Goal: Task Accomplishment & Management: Complete application form

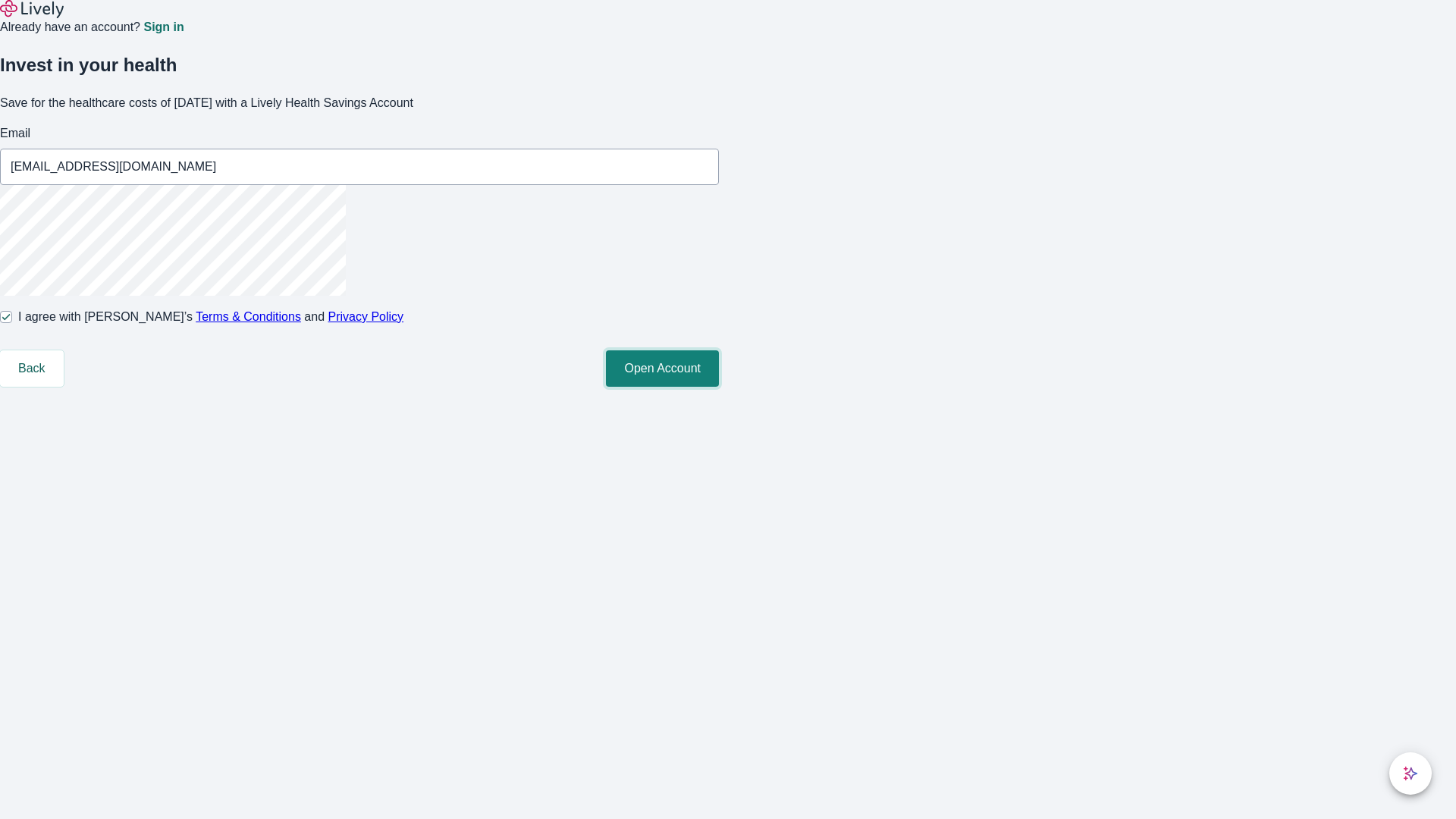
click at [719, 386] on button "Open Account" at bounding box center [662, 368] width 113 height 36
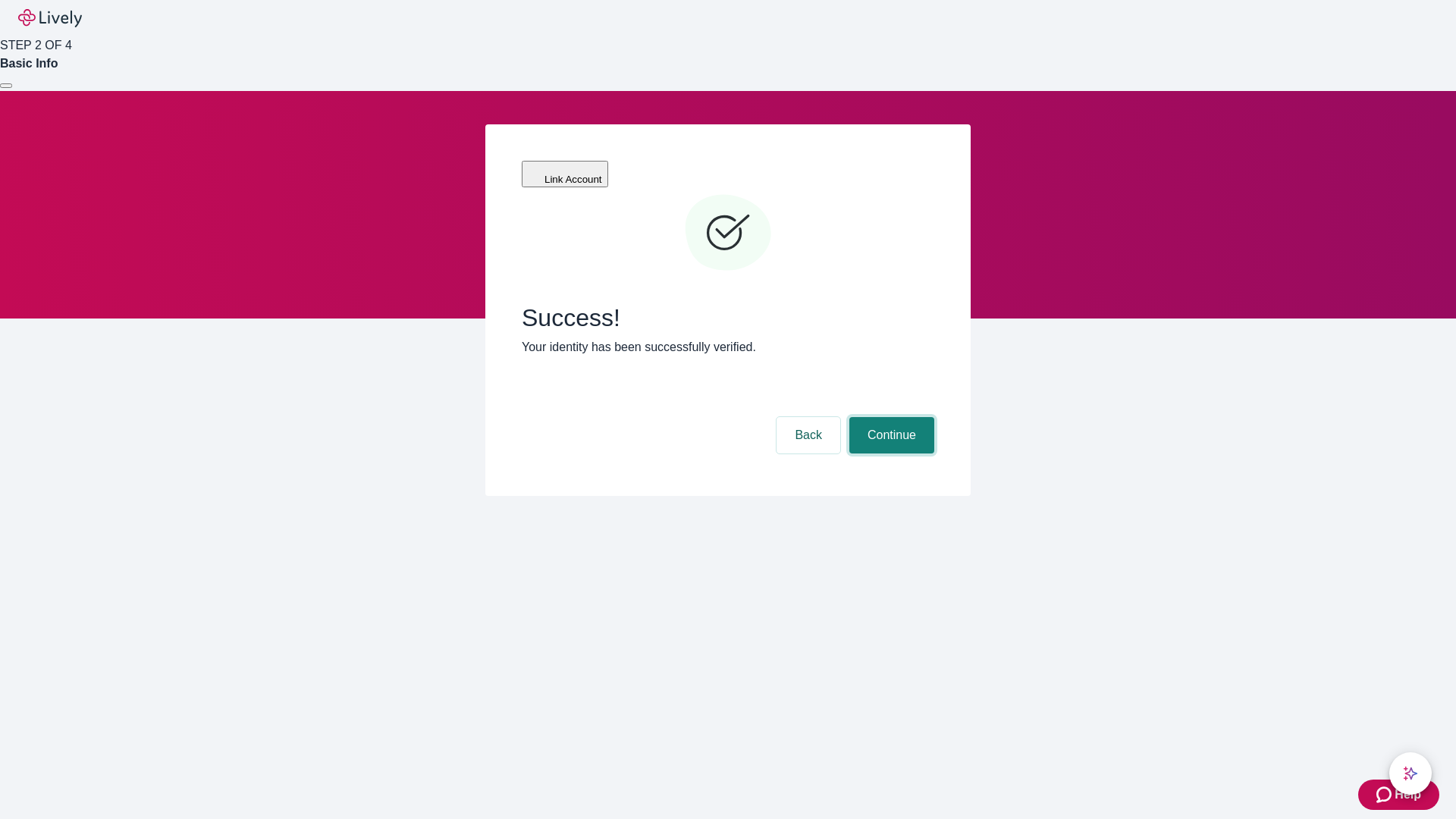
click at [890, 417] on button "Continue" at bounding box center [891, 435] width 85 height 36
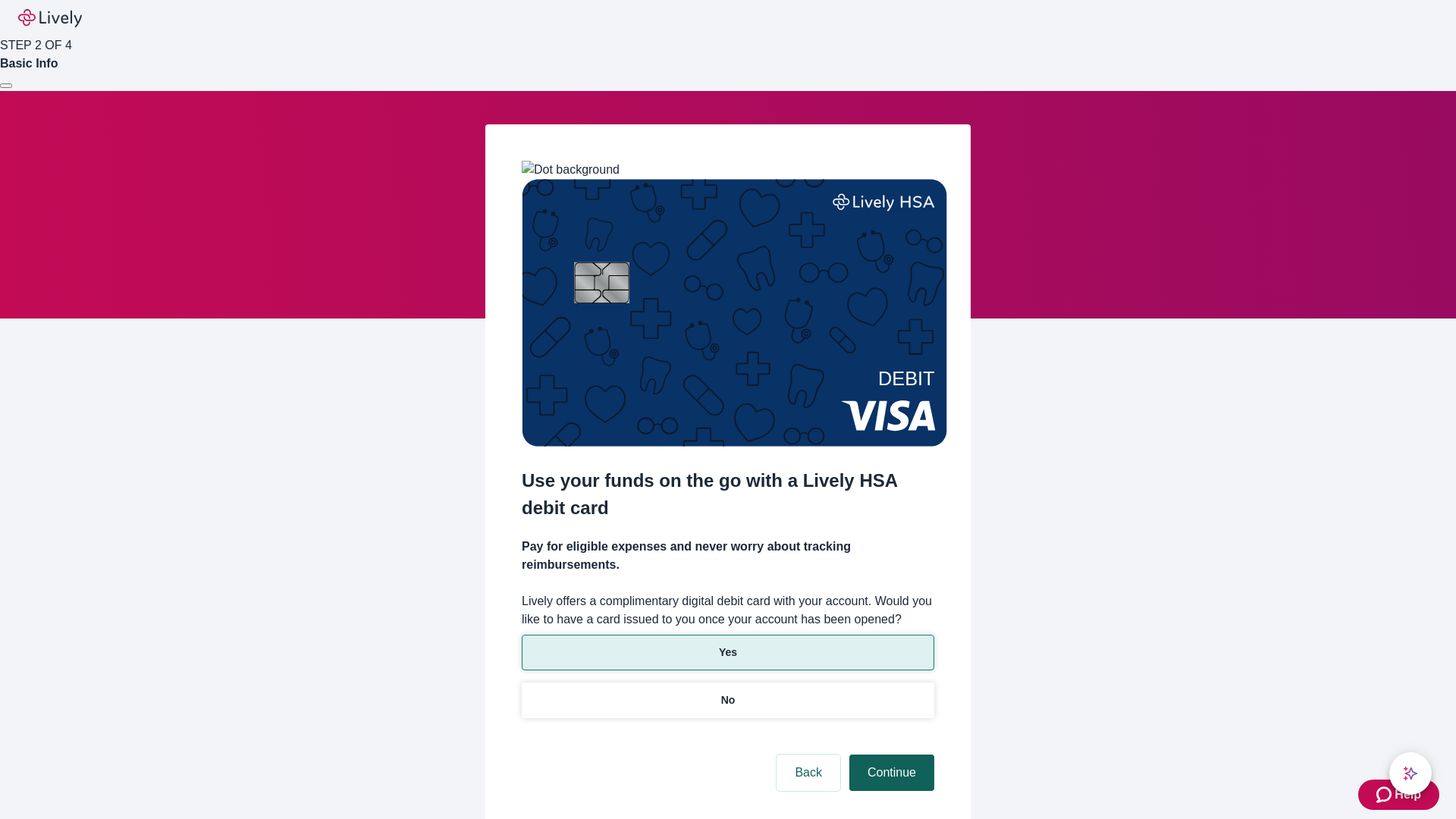
click at [728, 692] on p "No" at bounding box center [728, 700] width 15 height 16
click at [890, 755] on button "Continue" at bounding box center [891, 773] width 85 height 36
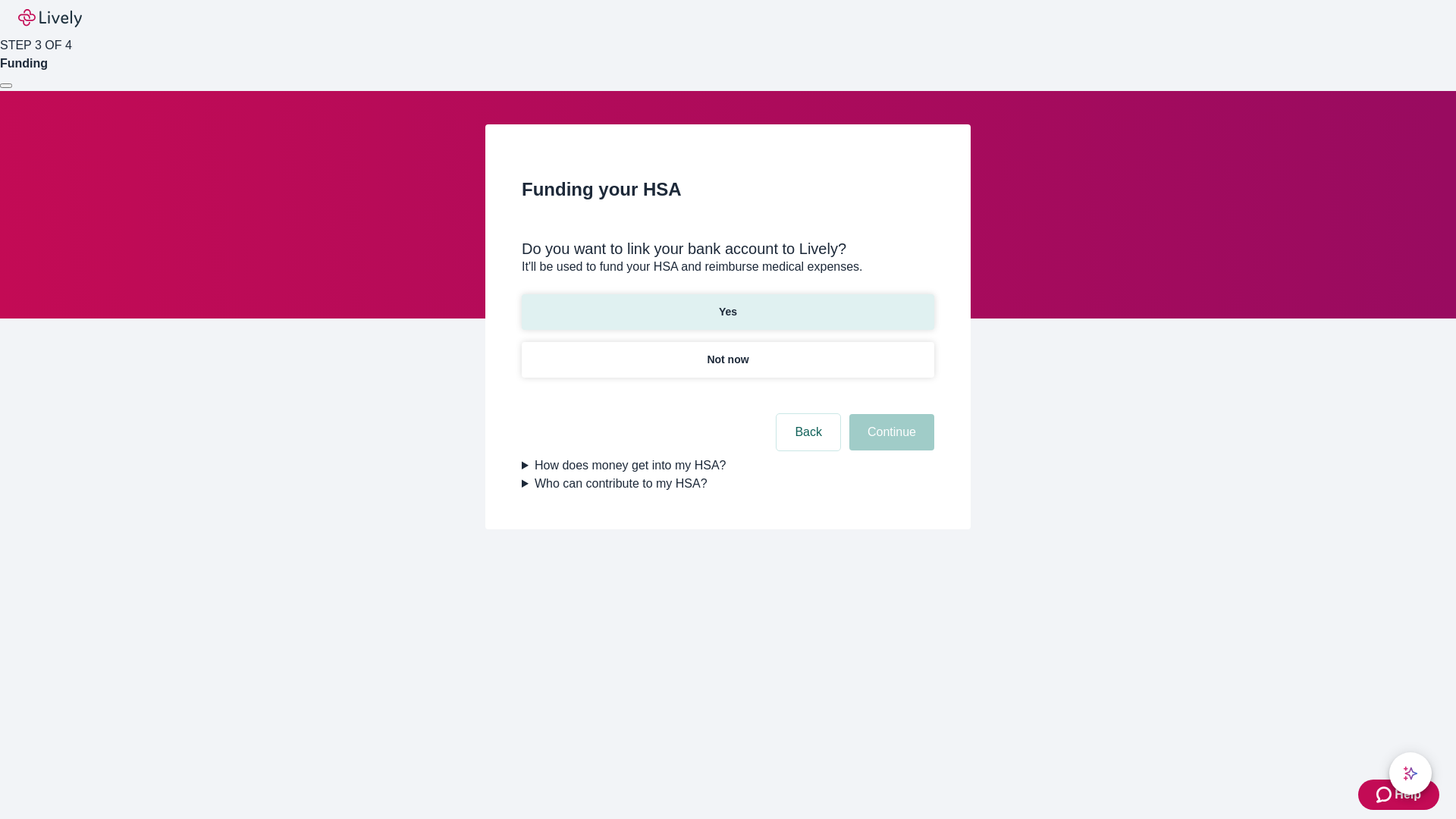
click at [728, 304] on p "Yes" at bounding box center [728, 312] width 18 height 16
click at [890, 414] on button "Continue" at bounding box center [891, 432] width 85 height 36
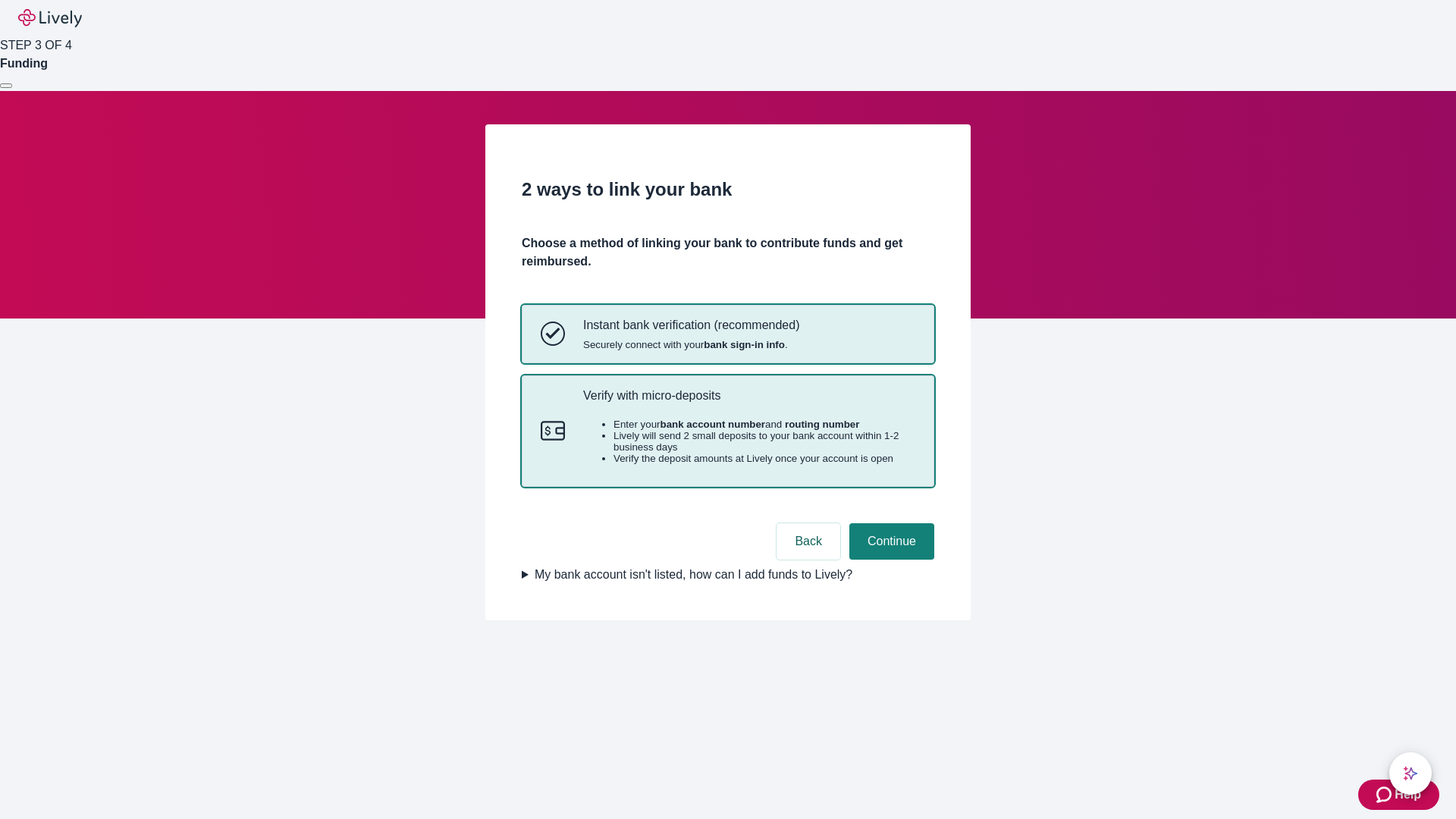
click at [749, 403] on p "Verify with micro-deposits" at bounding box center [750, 395] width 333 height 15
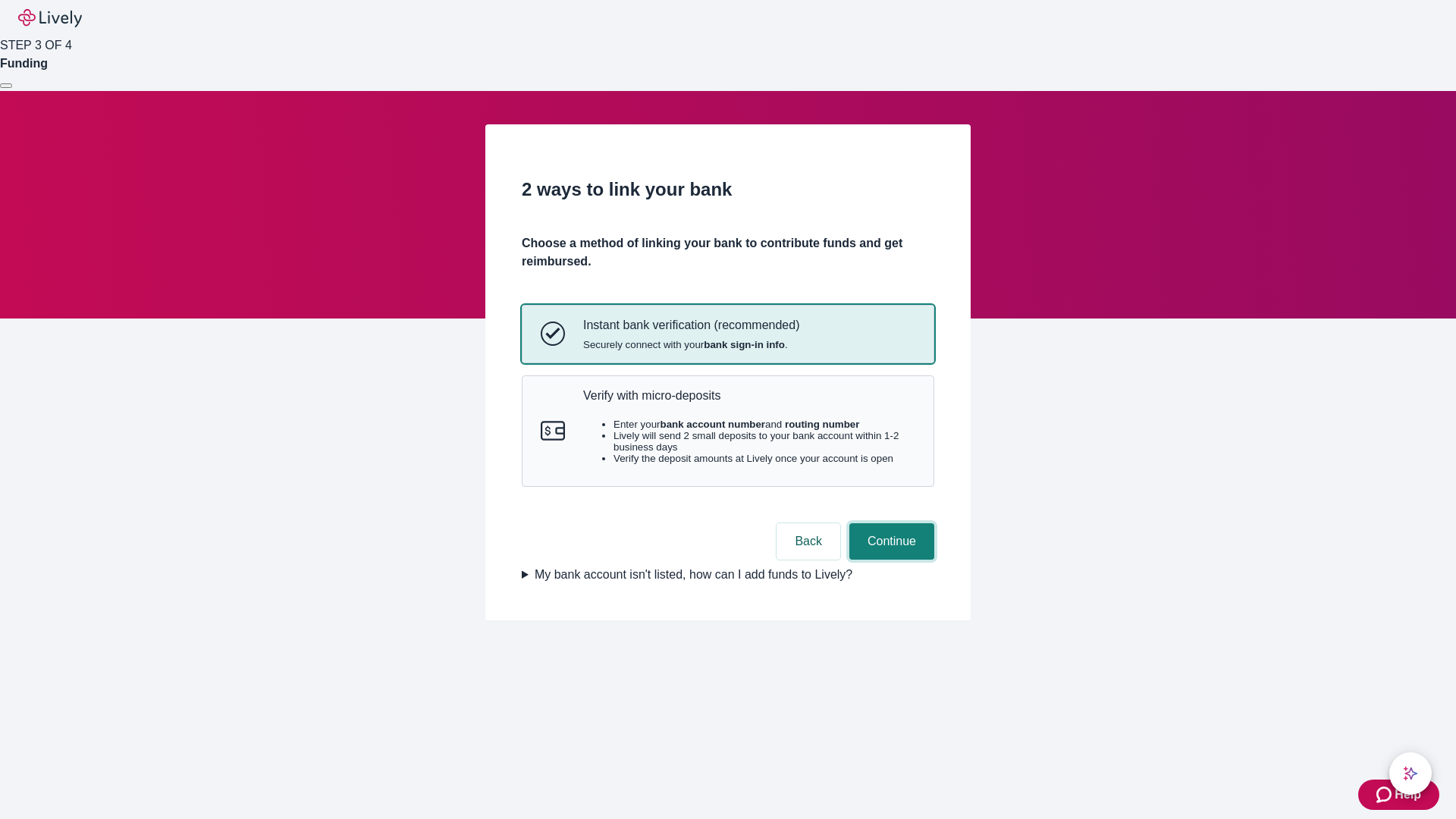
click at [890, 559] on button "Continue" at bounding box center [891, 541] width 85 height 36
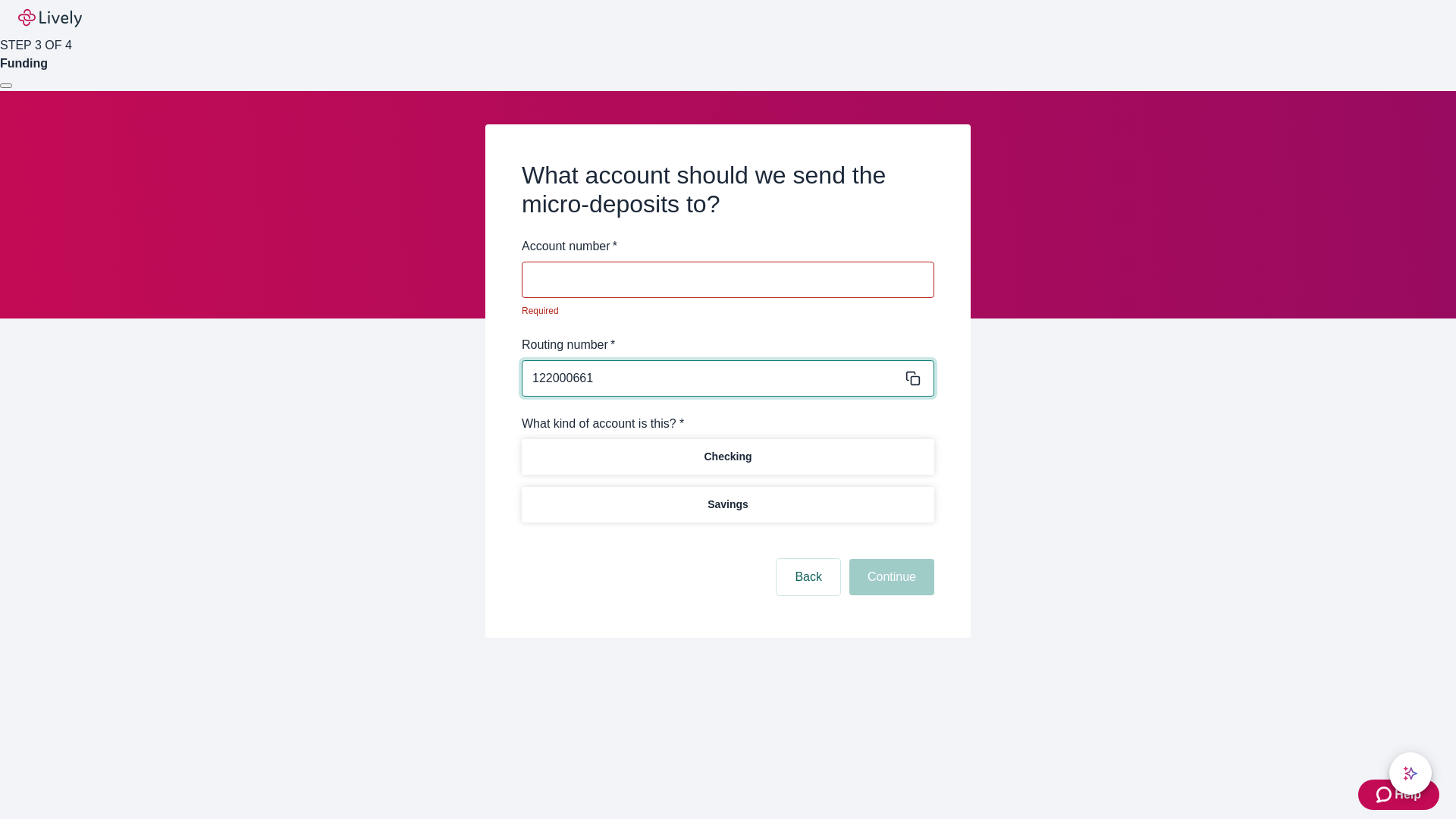
type input "122000661"
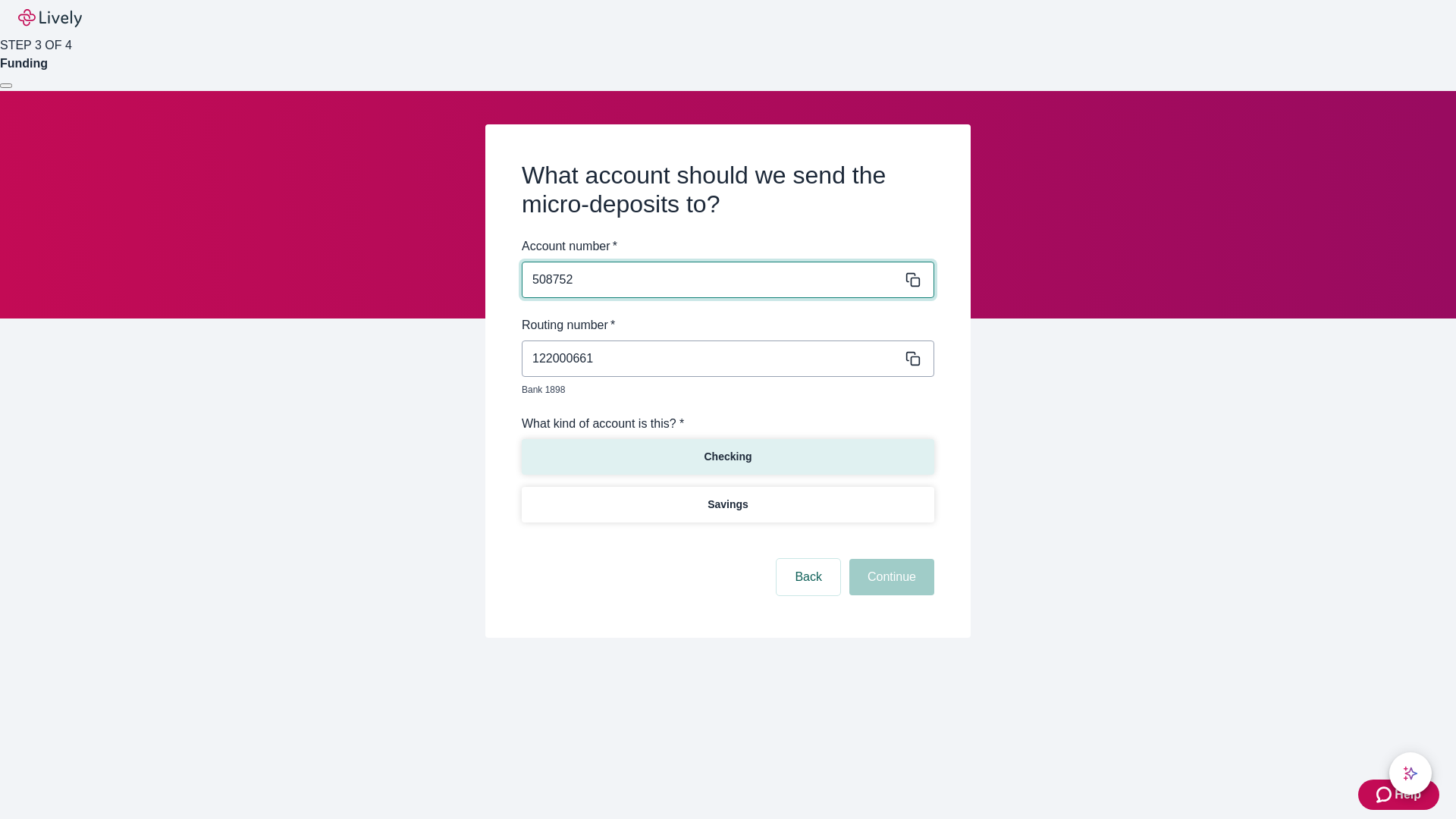
type input "508752"
click at [728, 449] on p "Checking" at bounding box center [728, 457] width 48 height 16
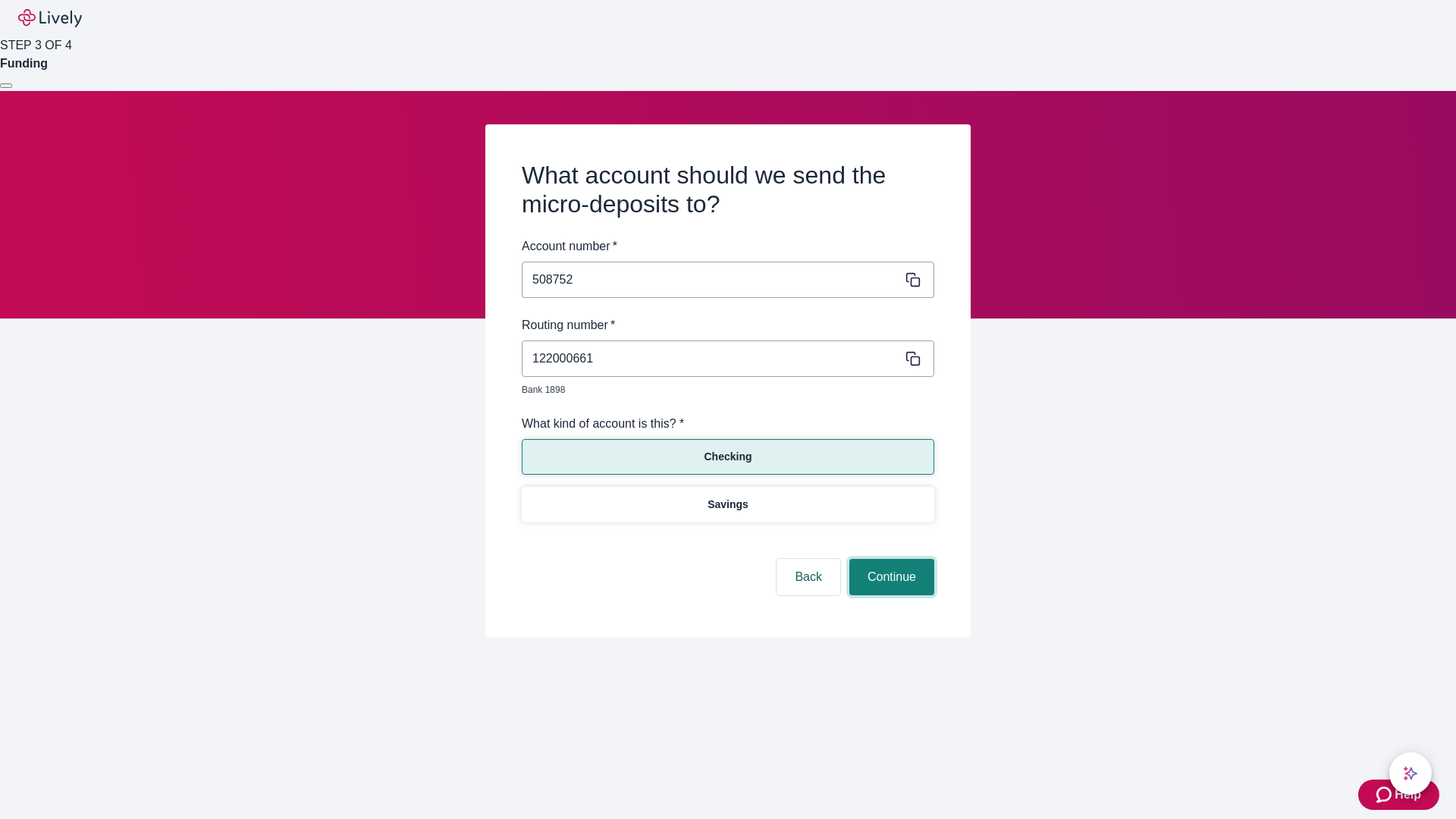
click at [890, 559] on button "Continue" at bounding box center [891, 577] width 85 height 36
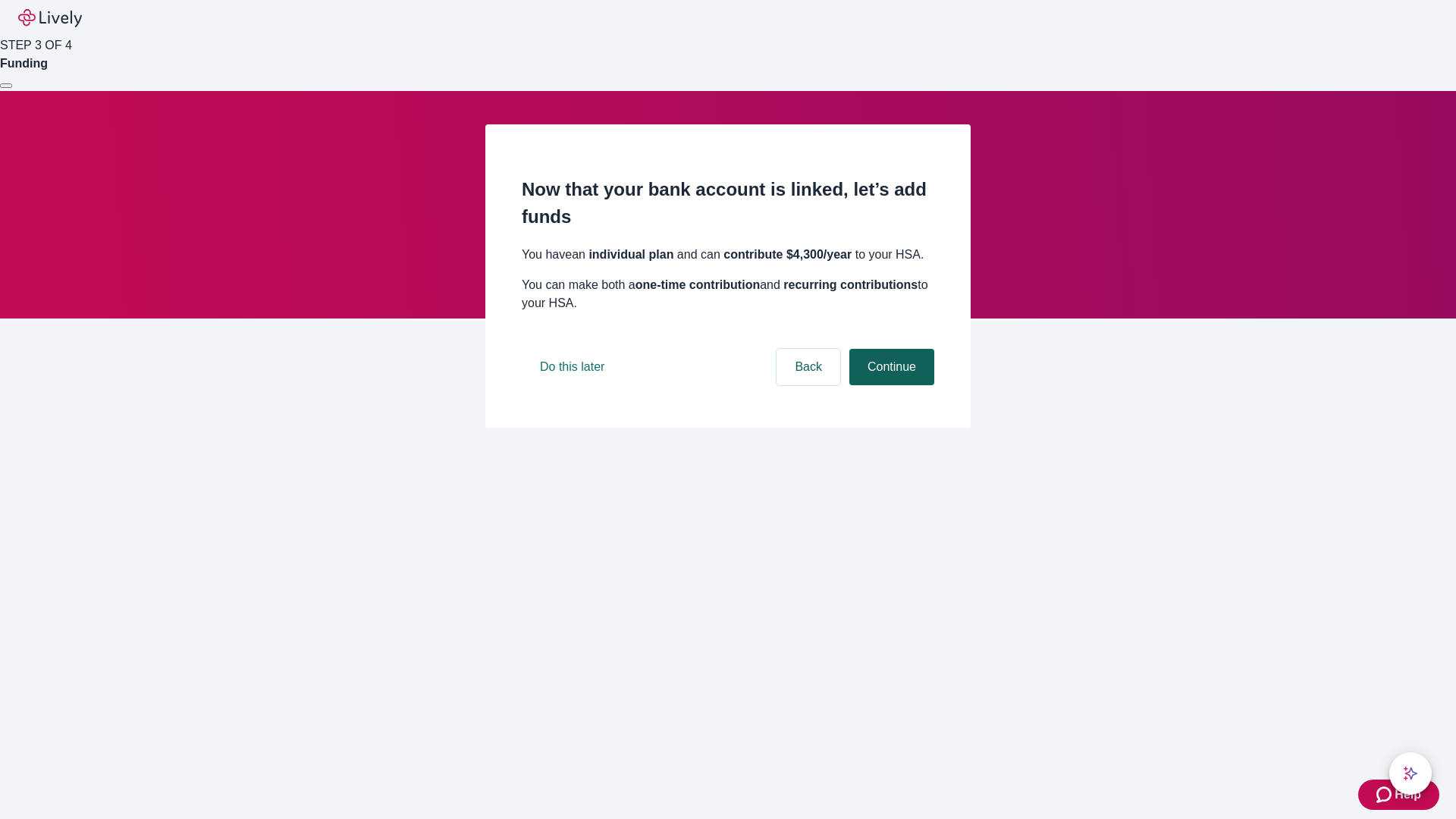
click at [890, 386] on button "Continue" at bounding box center [891, 367] width 85 height 36
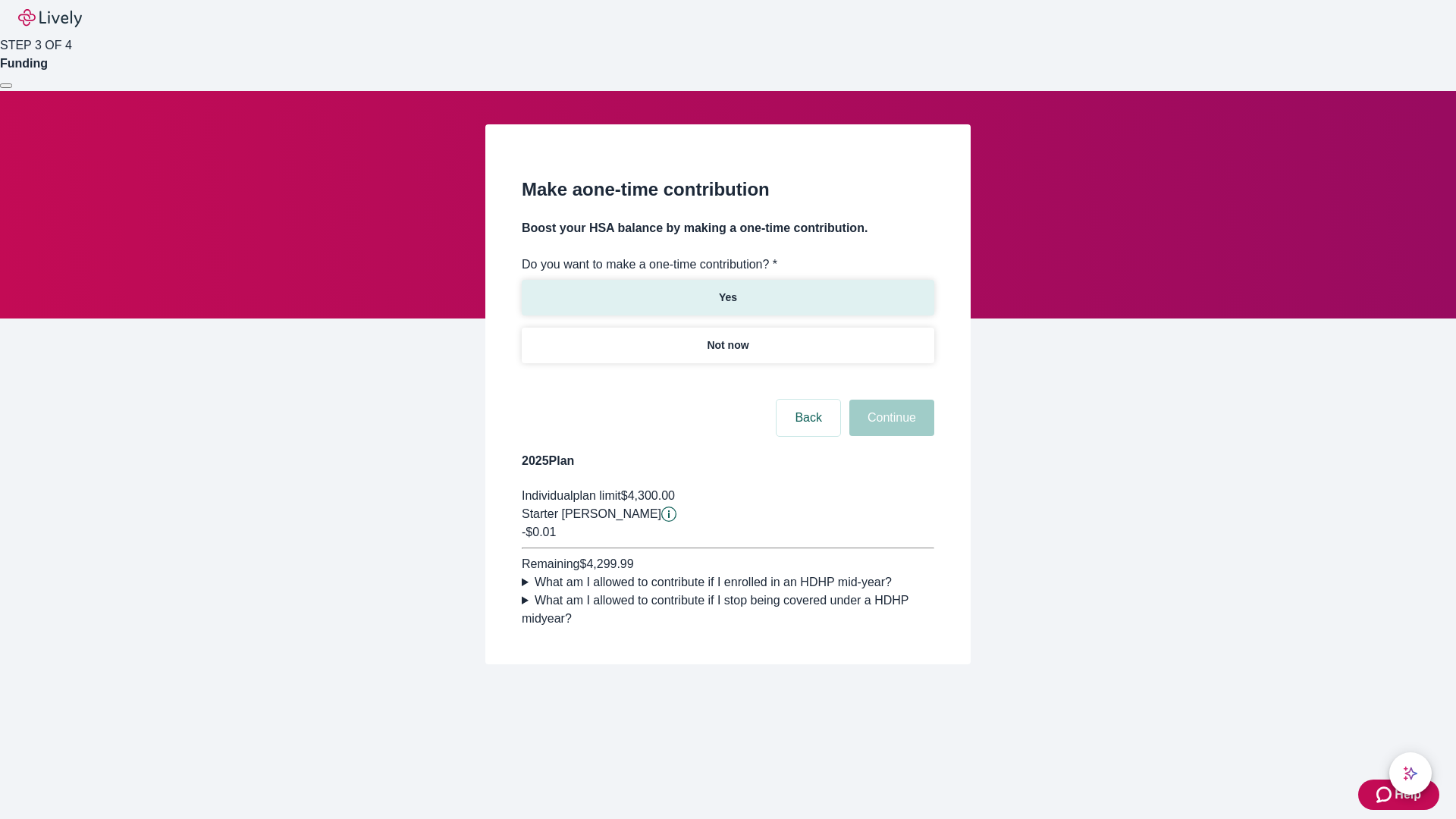
click at [728, 290] on p "Yes" at bounding box center [728, 297] width 18 height 16
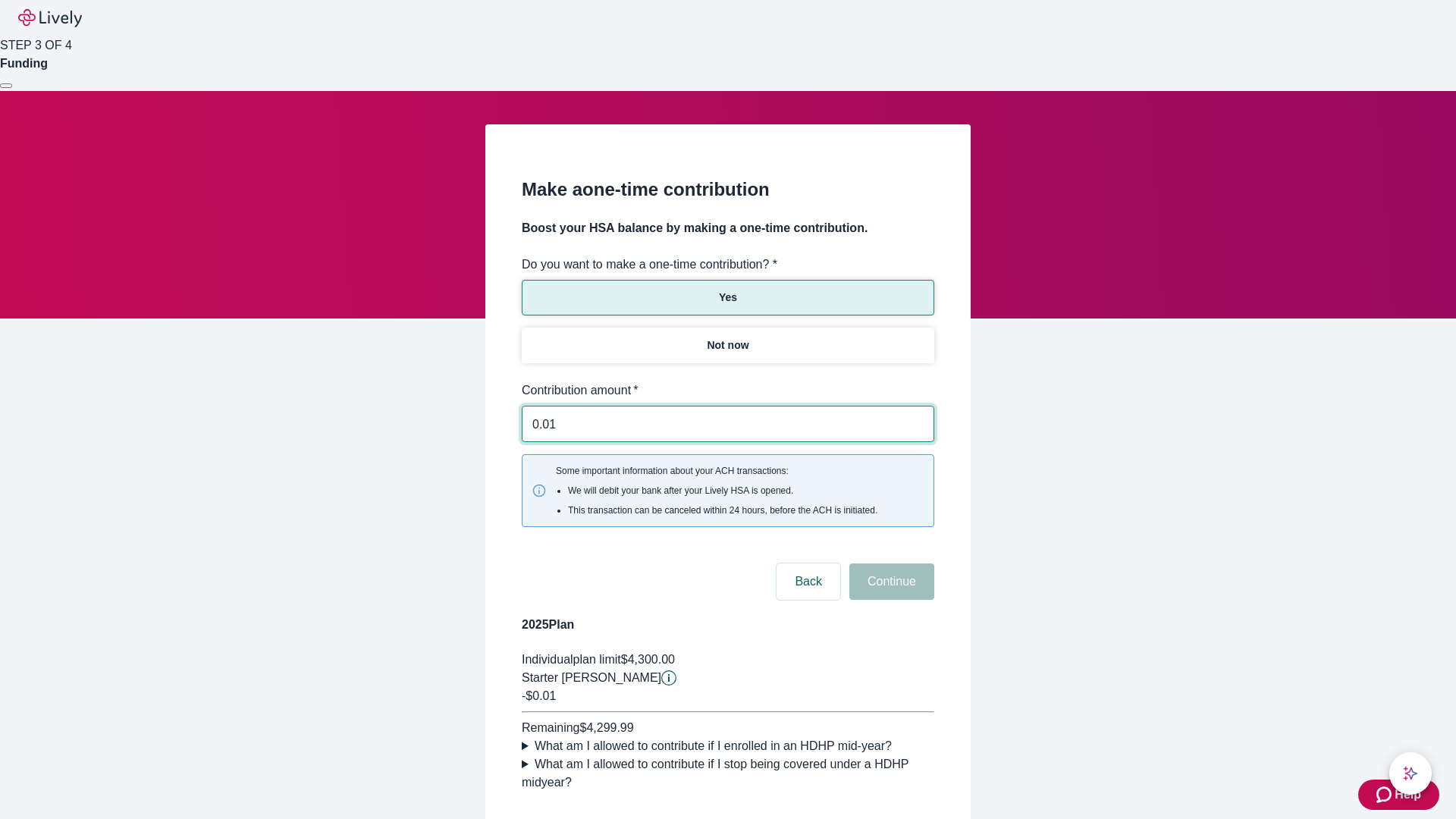
type input "0.01"
click at [890, 564] on button "Continue" at bounding box center [891, 582] width 85 height 36
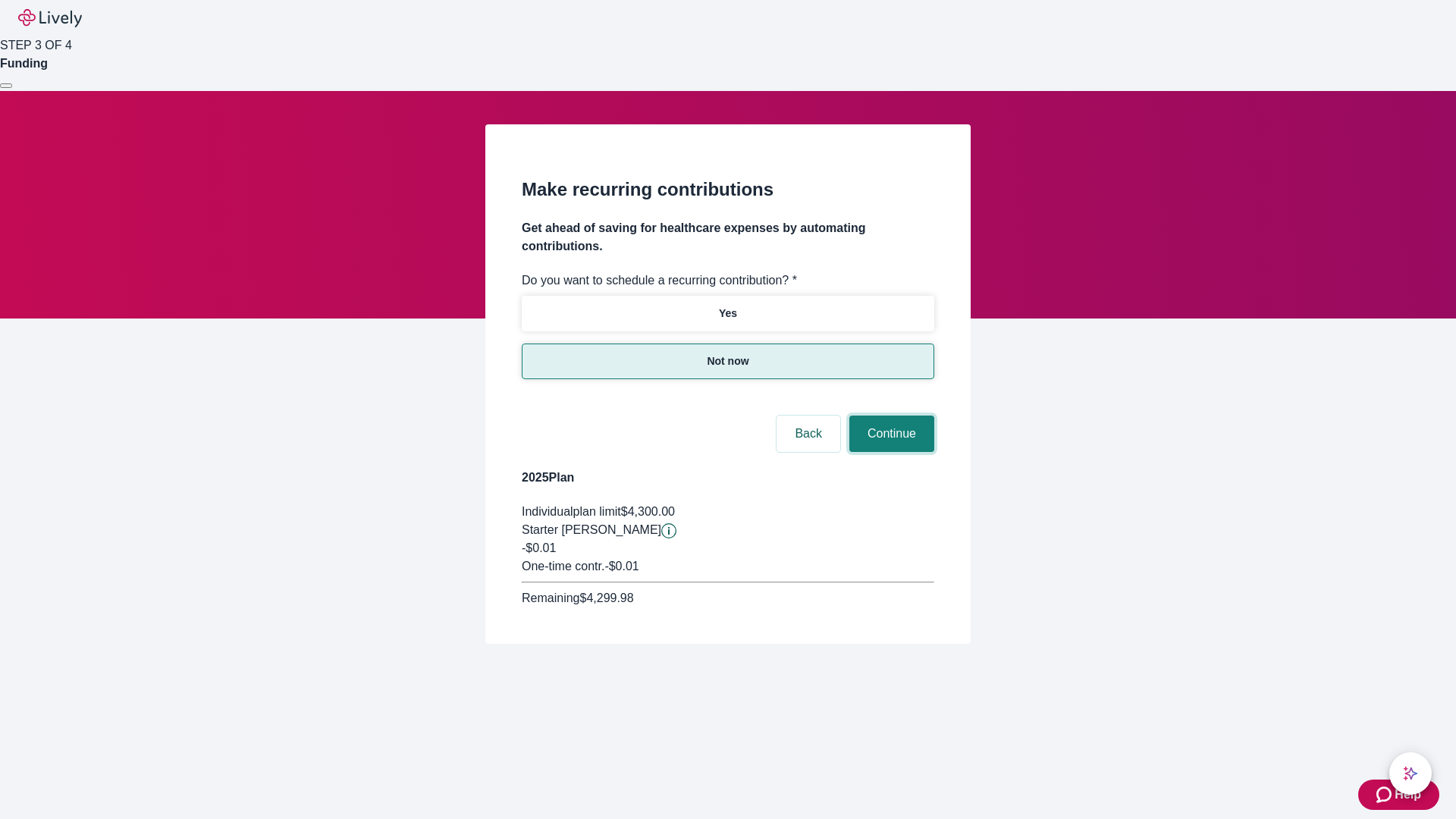
click at [890, 415] on button "Continue" at bounding box center [891, 433] width 85 height 36
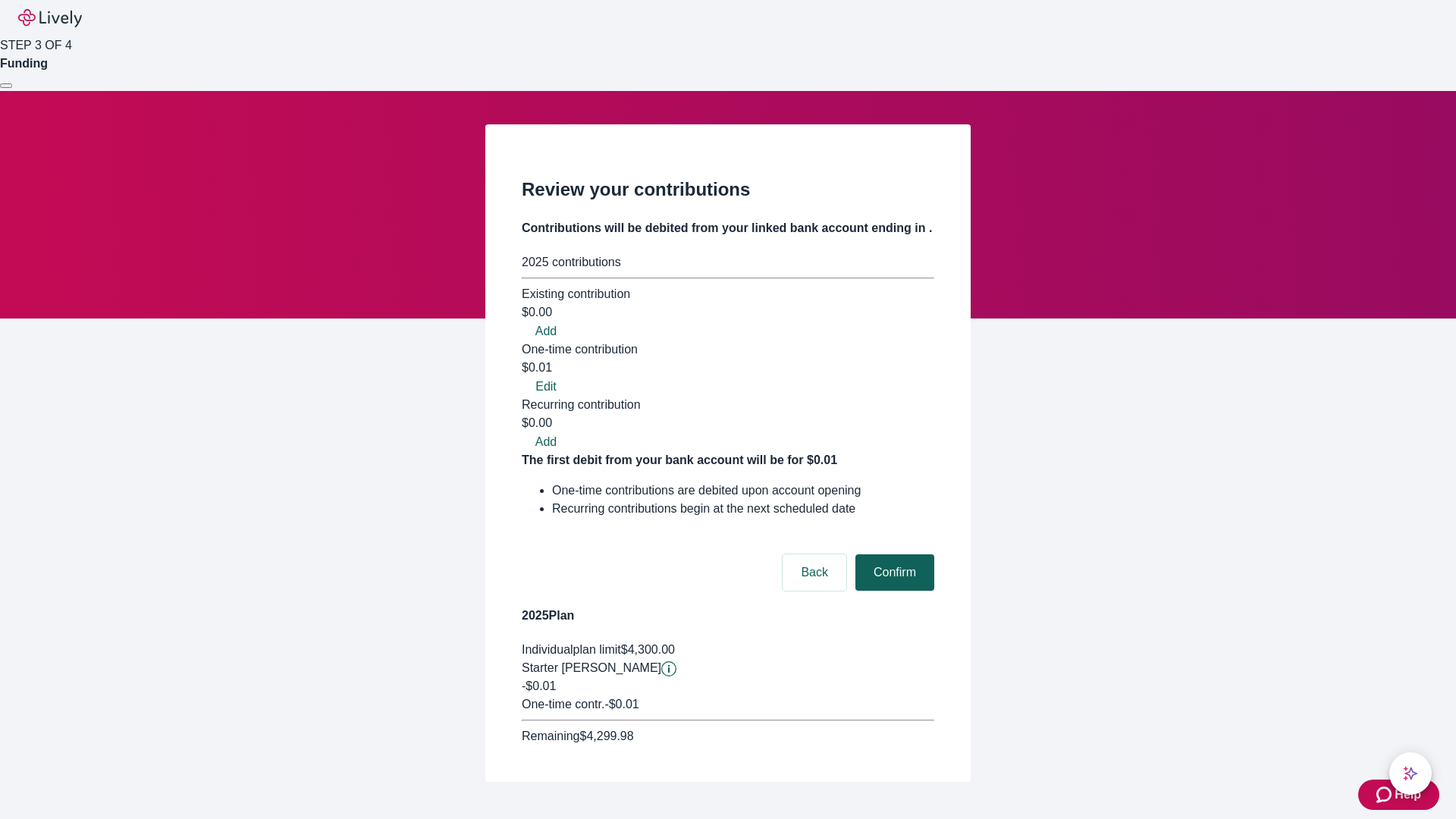
click at [893, 554] on button "Confirm" at bounding box center [895, 572] width 79 height 36
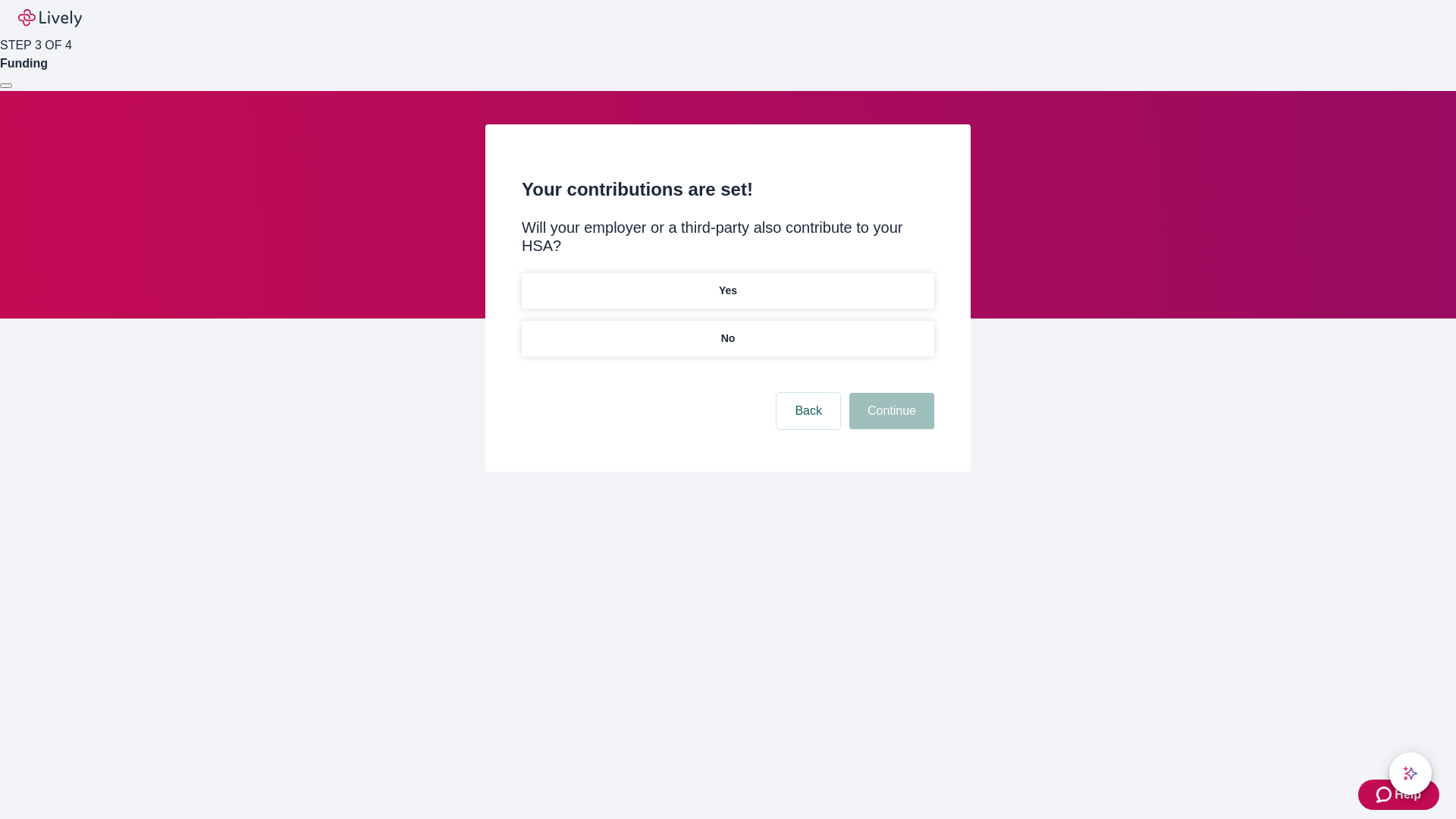
click at [728, 331] on p "No" at bounding box center [728, 338] width 15 height 16
click at [890, 392] on button "Continue" at bounding box center [891, 410] width 85 height 36
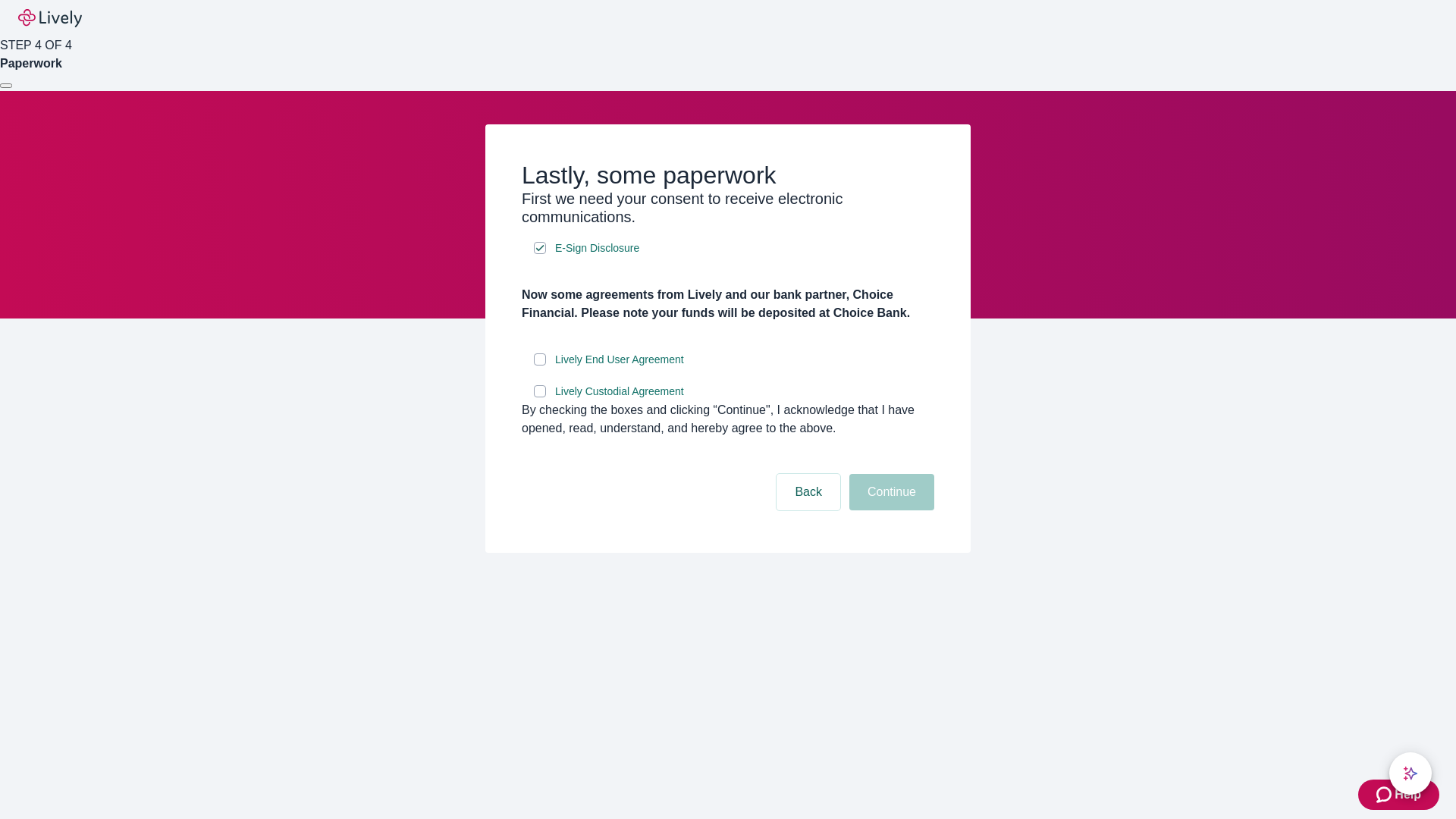
click at [540, 366] on input "Lively End User Agreement" at bounding box center [540, 359] width 12 height 12
checkbox input "true"
click at [540, 398] on input "Lively Custodial Agreement" at bounding box center [540, 392] width 12 height 12
checkbox input "true"
click at [890, 511] on button "Continue" at bounding box center [891, 492] width 85 height 36
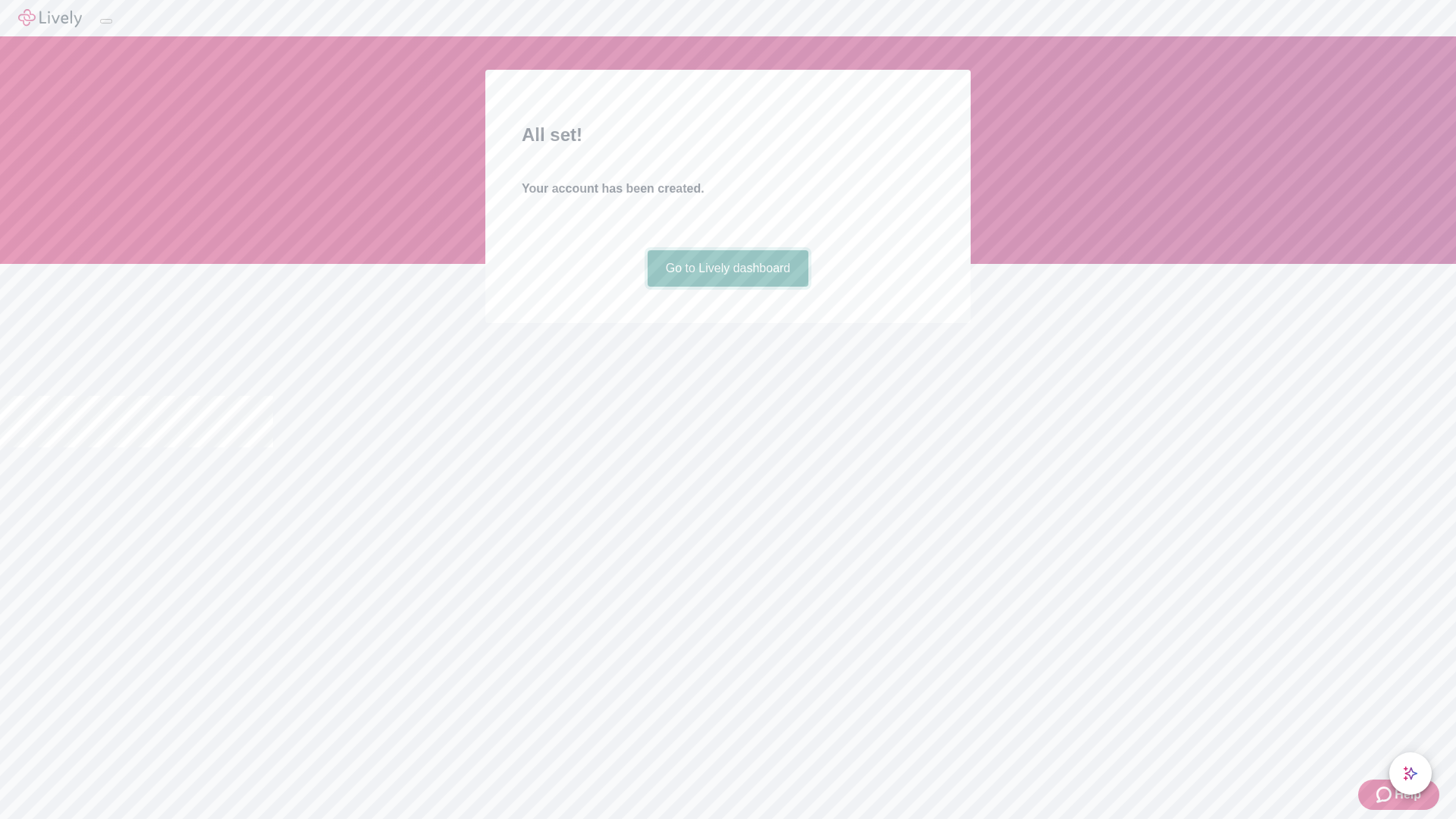
click at [728, 287] on link "Go to Lively dashboard" at bounding box center [728, 268] width 162 height 36
